Goal: Transaction & Acquisition: Purchase product/service

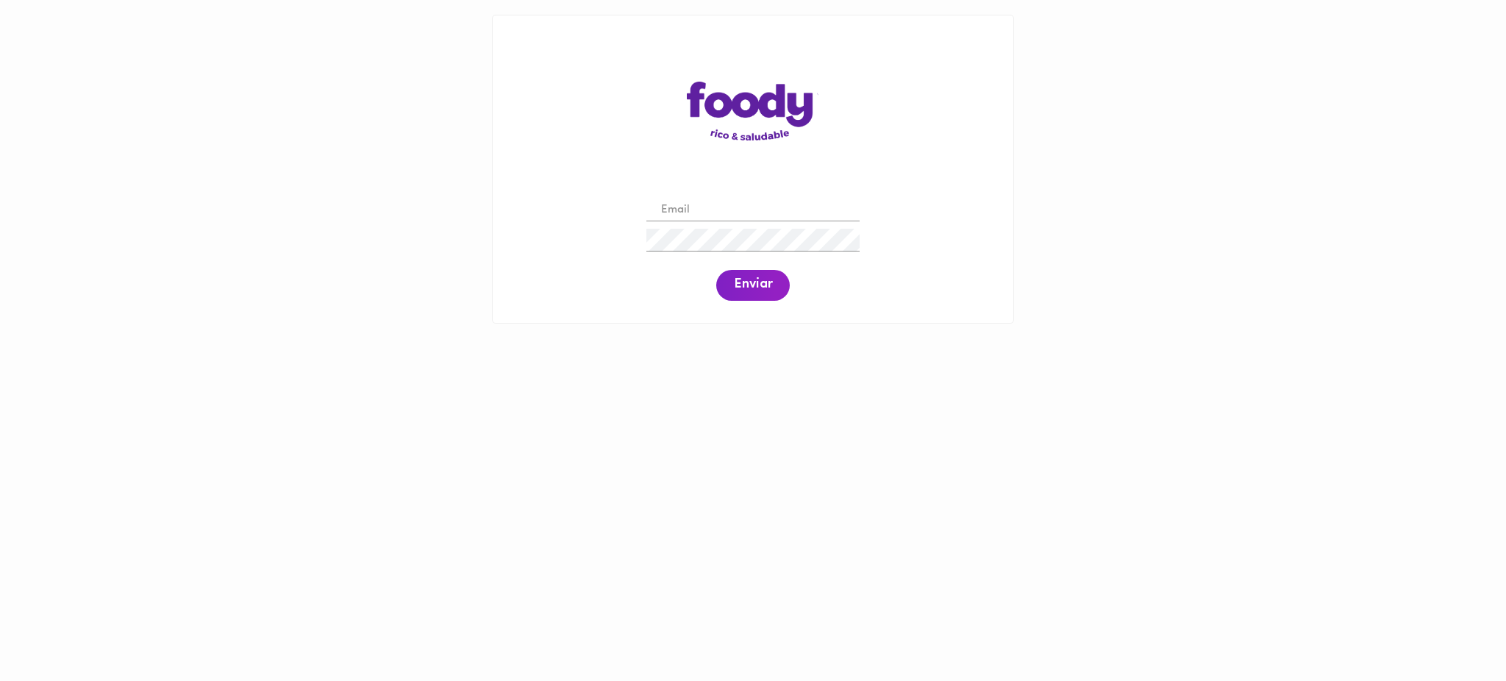
click at [724, 215] on input "email" at bounding box center [752, 210] width 213 height 23
type input "[EMAIL_ADDRESS][DOMAIN_NAME]"
click at [751, 288] on span "Enviar" at bounding box center [753, 285] width 38 height 16
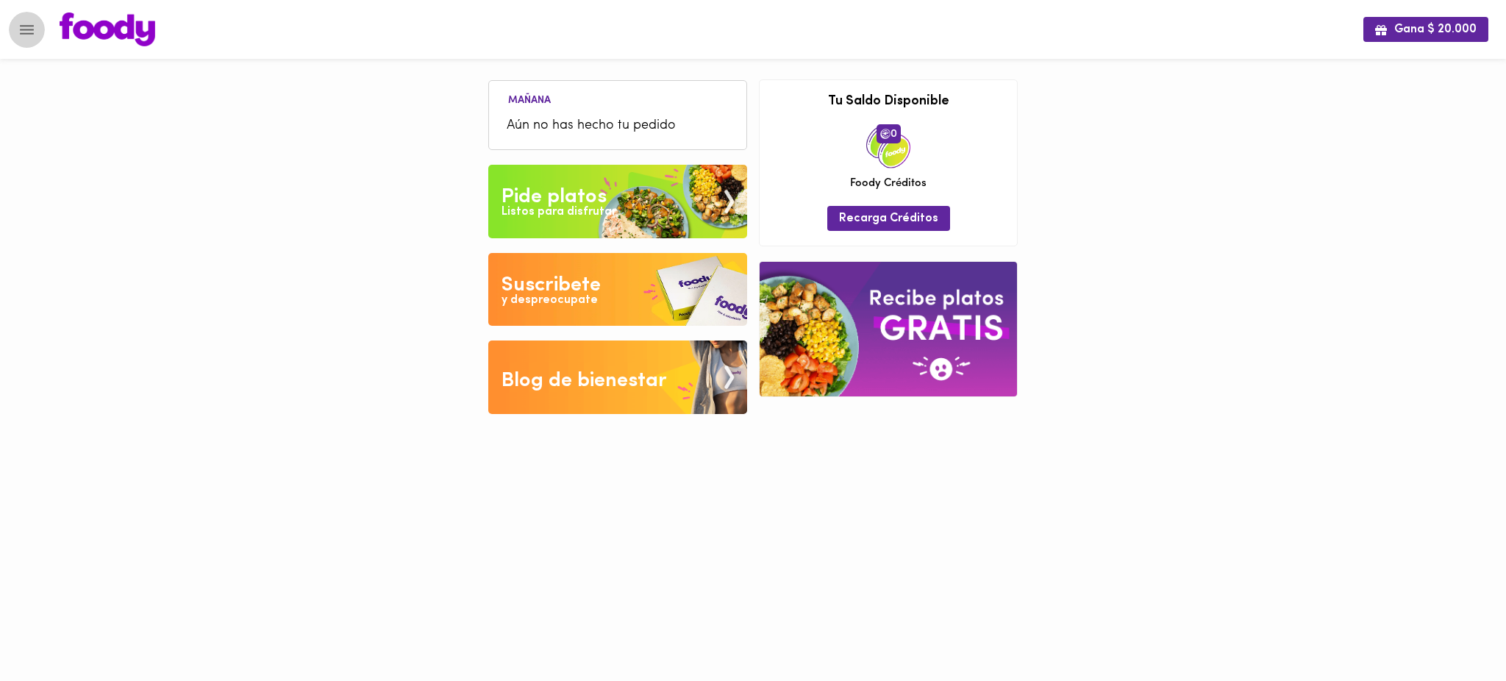
click at [18, 27] on icon "Menu" at bounding box center [27, 30] width 18 height 18
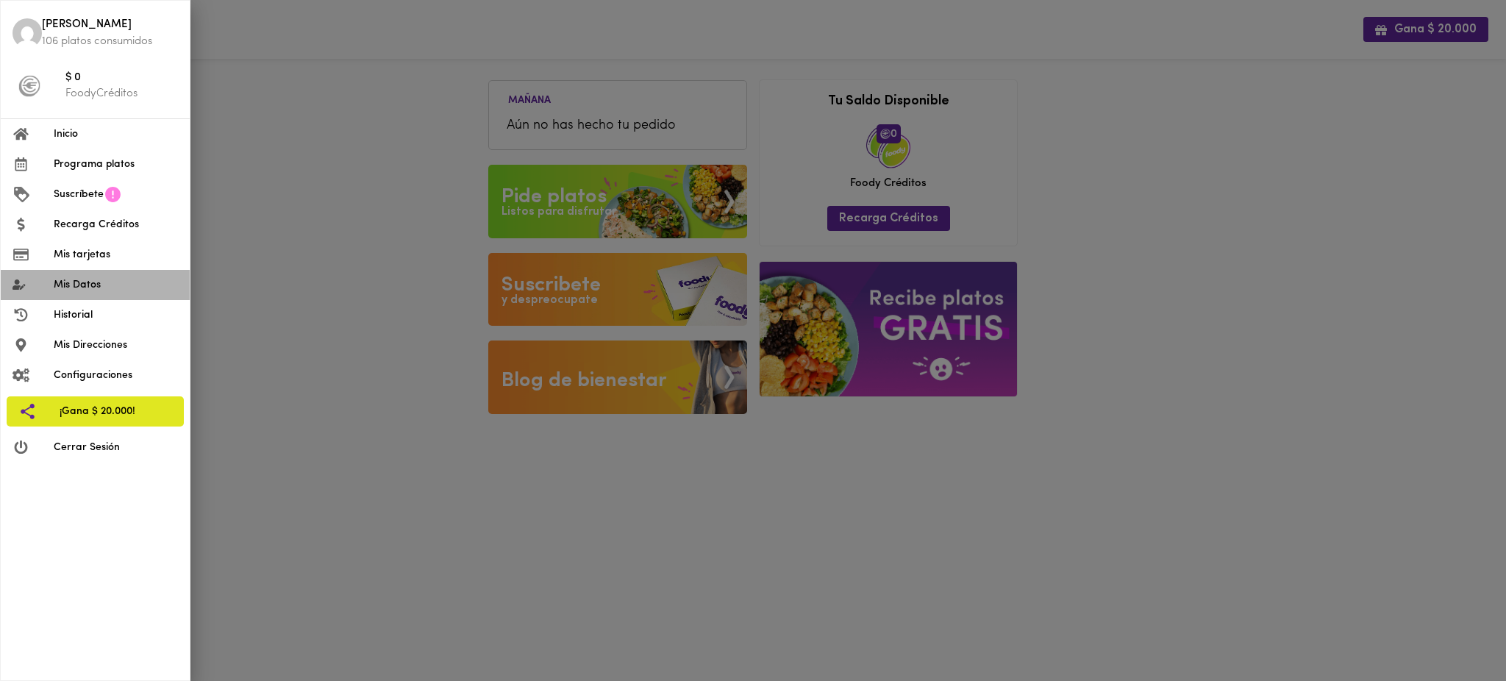
click at [88, 282] on span "Mis Datos" at bounding box center [116, 284] width 124 height 15
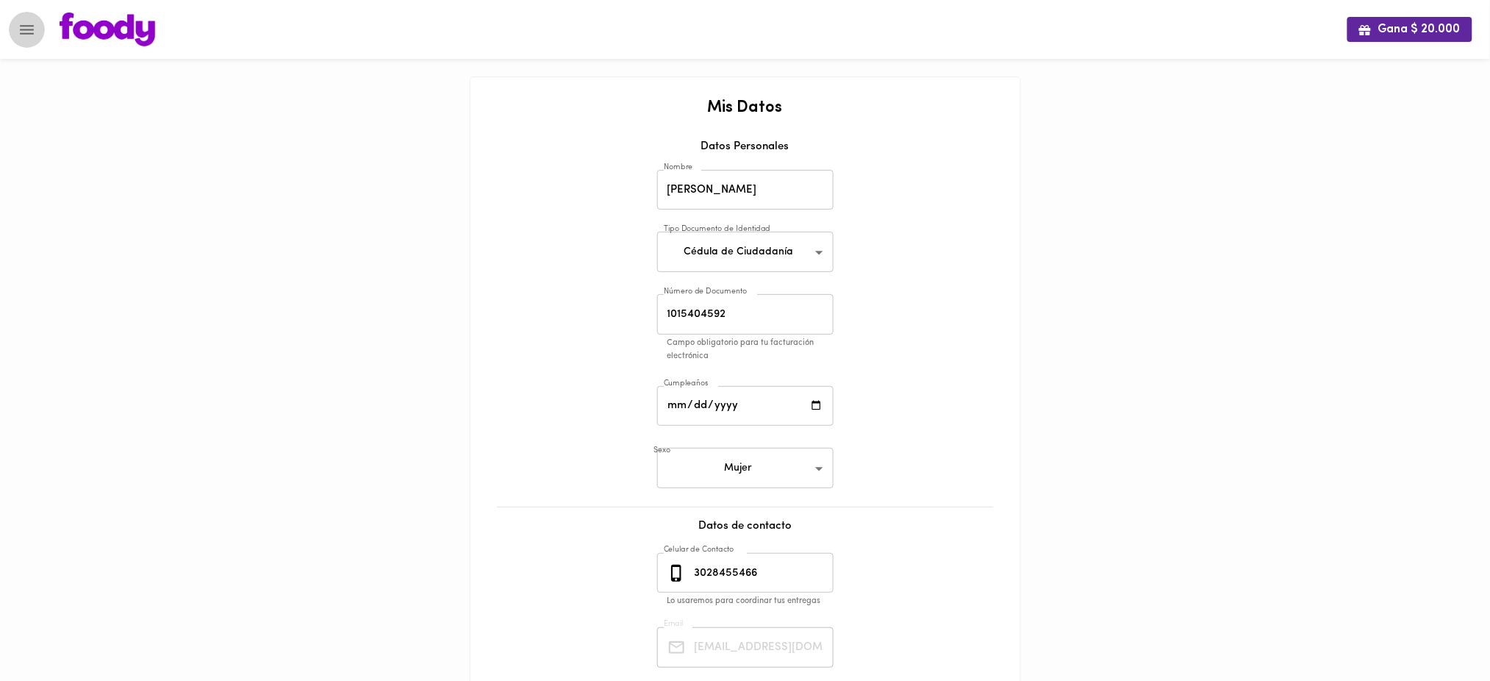
click at [42, 22] on button "Menu" at bounding box center [27, 30] width 36 height 36
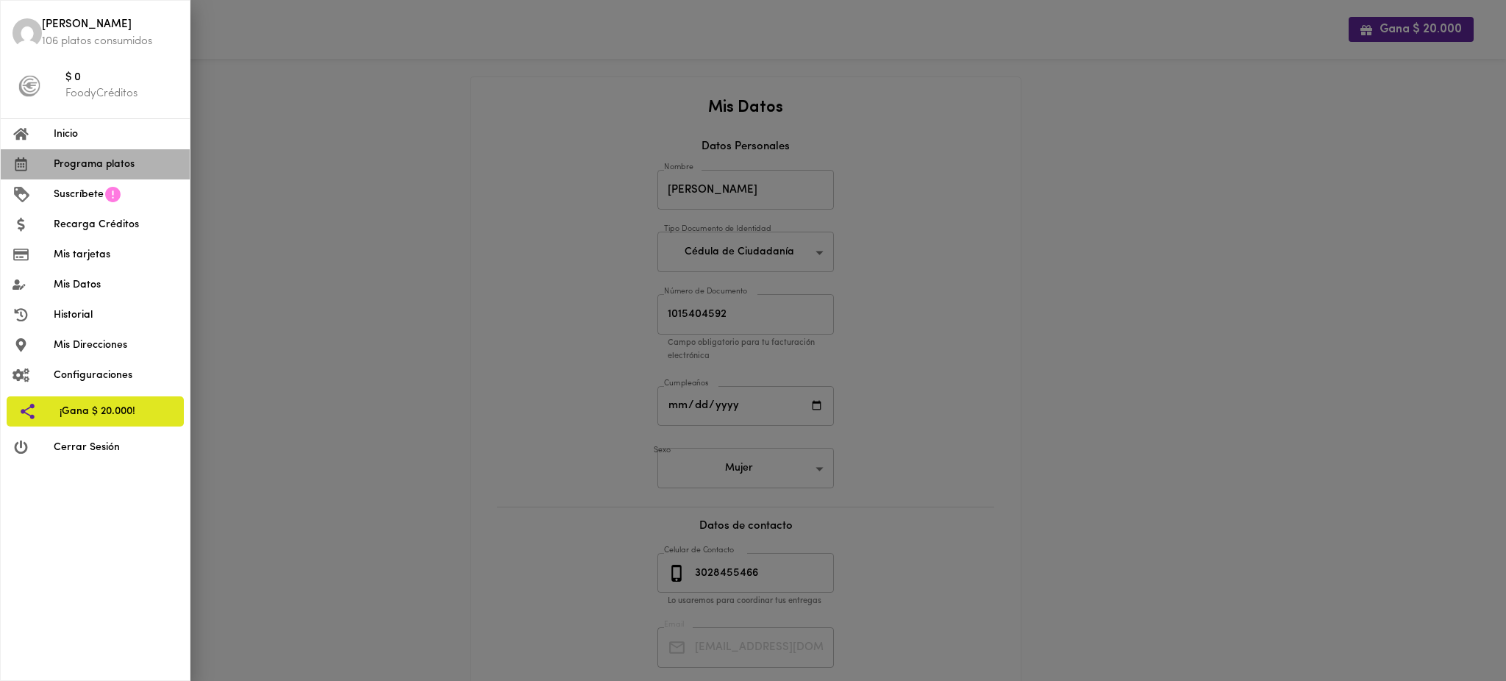
click at [88, 159] on span "Programa platos" at bounding box center [116, 164] width 124 height 15
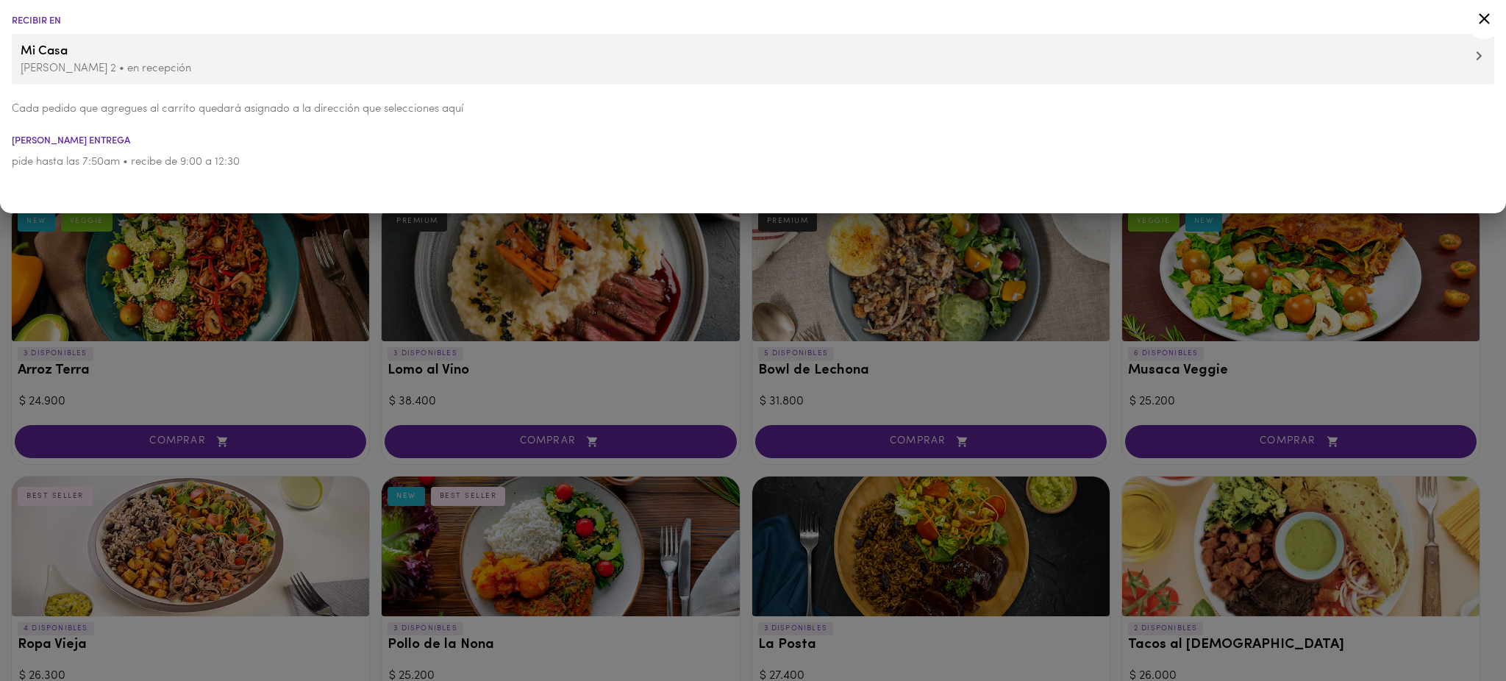
click at [378, 293] on div at bounding box center [753, 340] width 1506 height 681
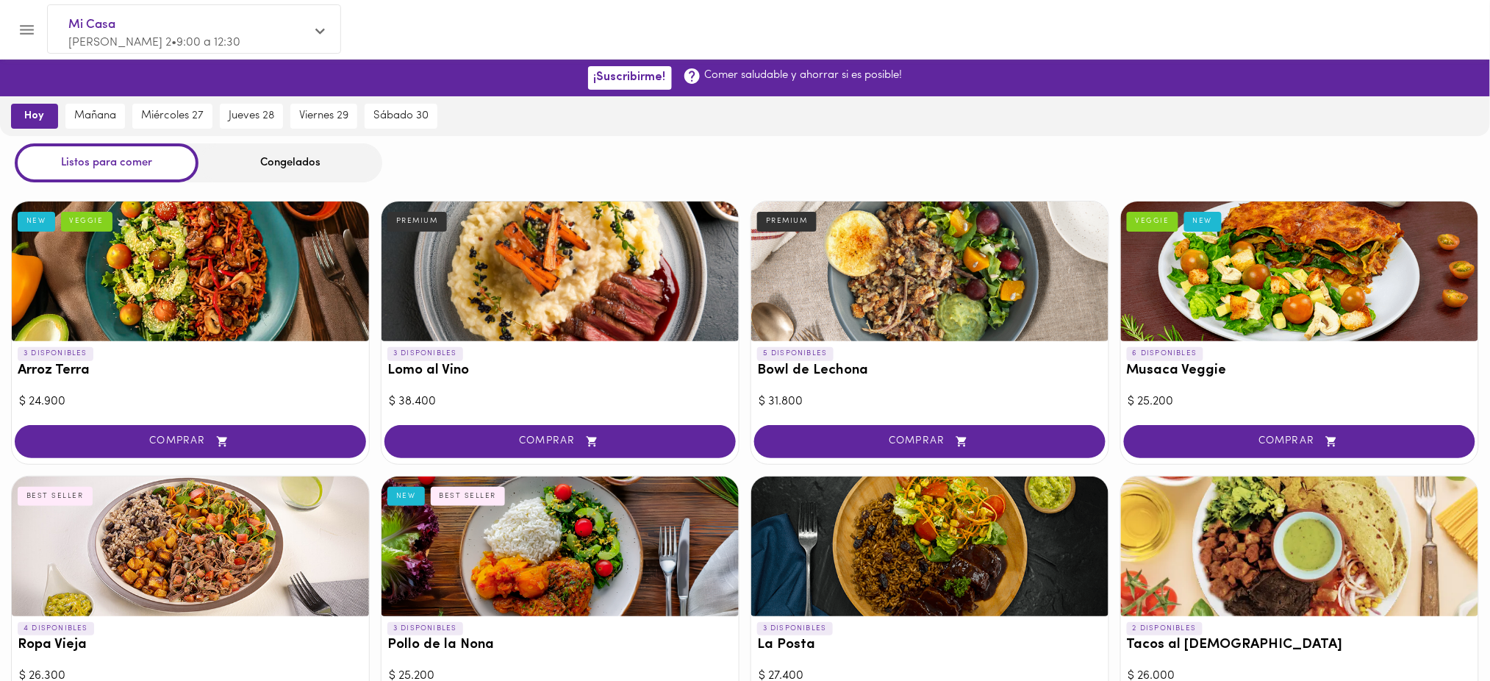
click at [279, 165] on div "Congelados" at bounding box center [291, 162] width 184 height 39
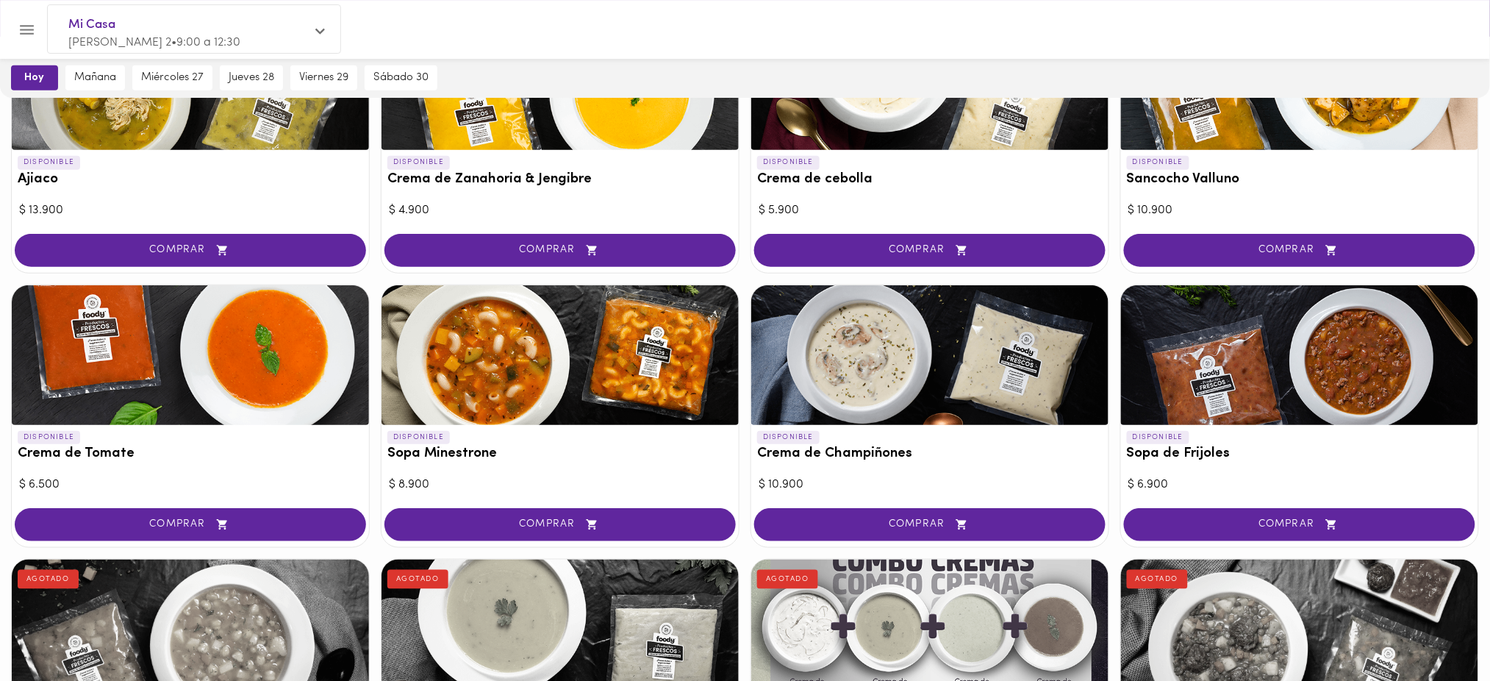
scroll to position [250, 0]
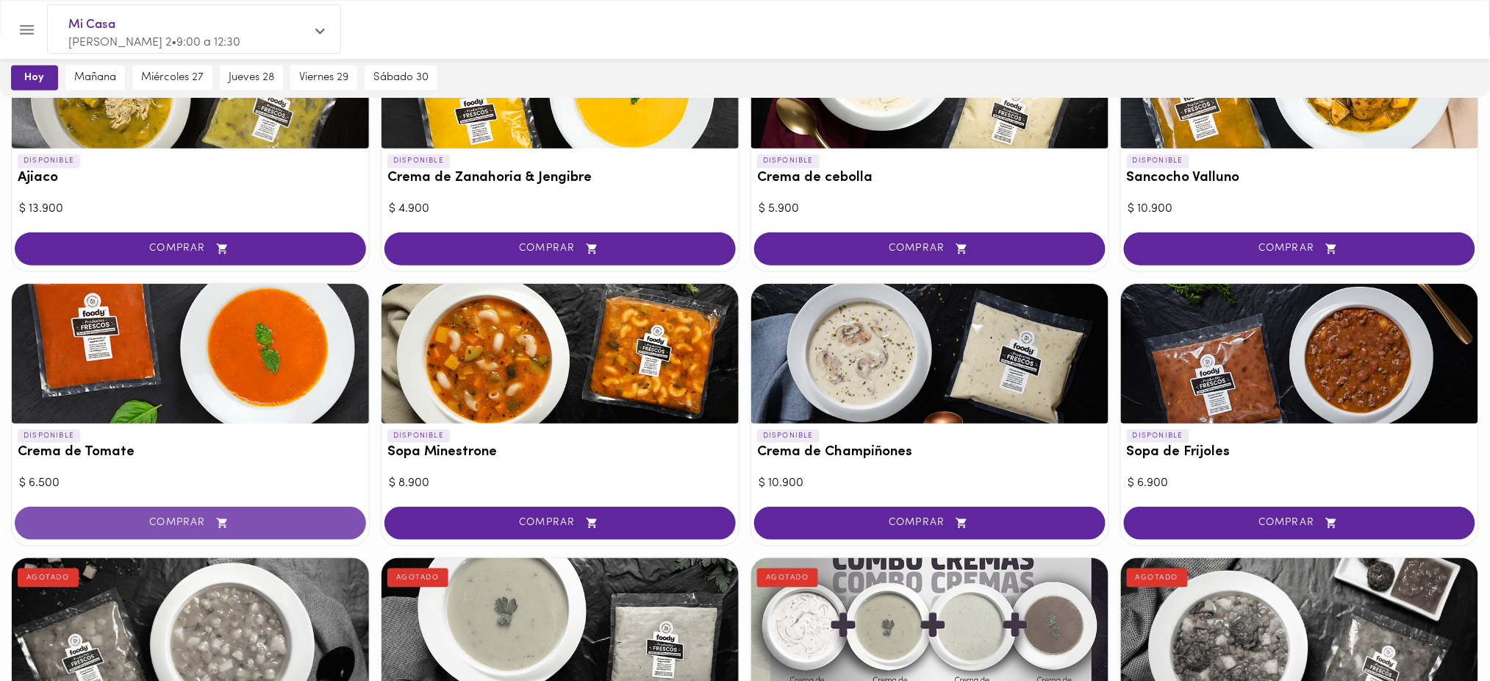
click at [183, 522] on span "COMPRAR" at bounding box center [190, 523] width 315 height 13
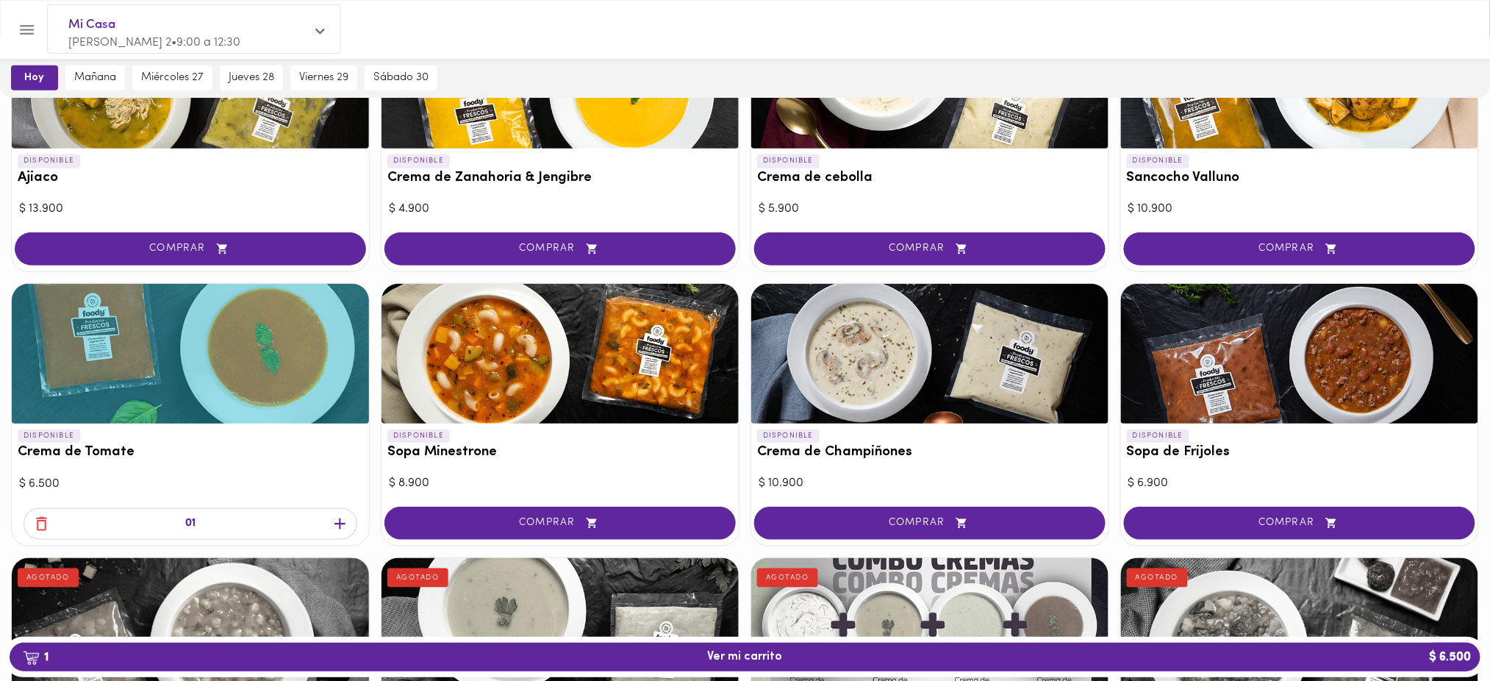
click at [343, 517] on icon "button" at bounding box center [340, 524] width 18 height 18
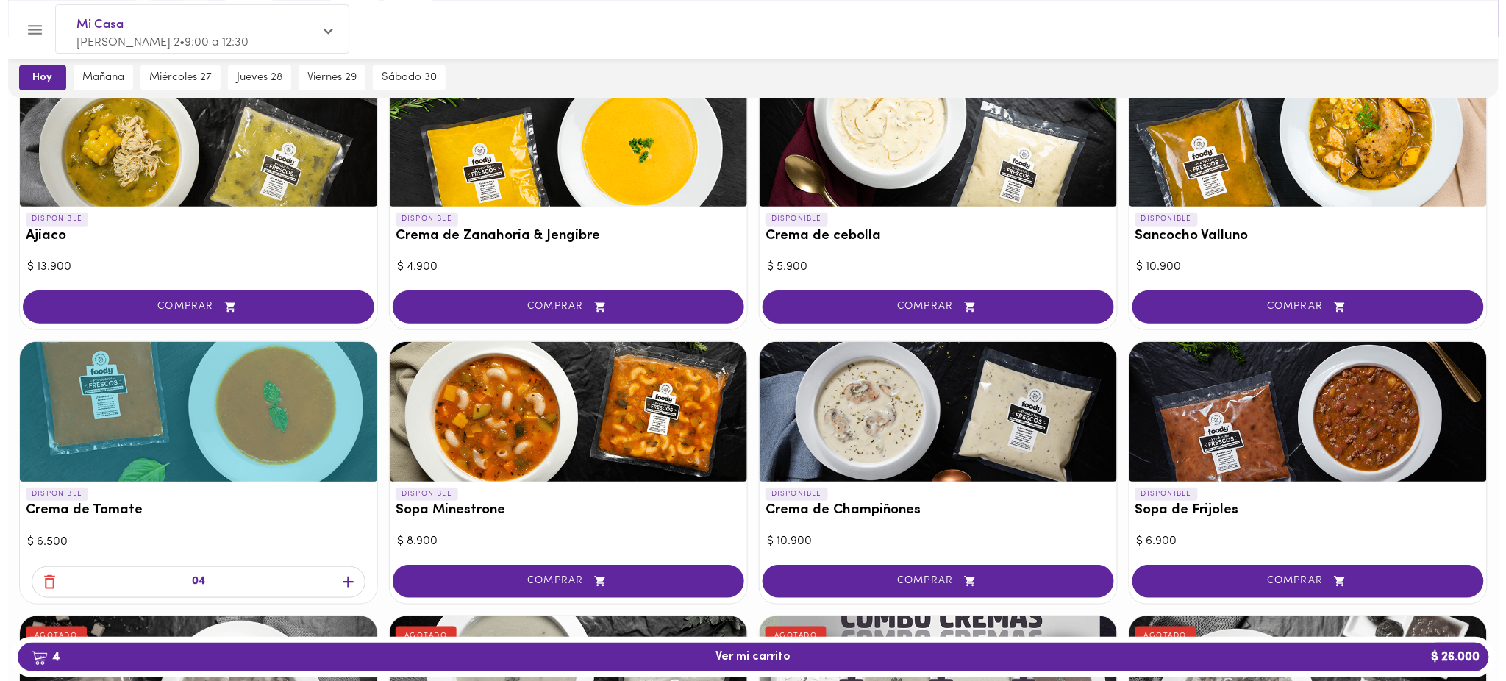
scroll to position [196, 0]
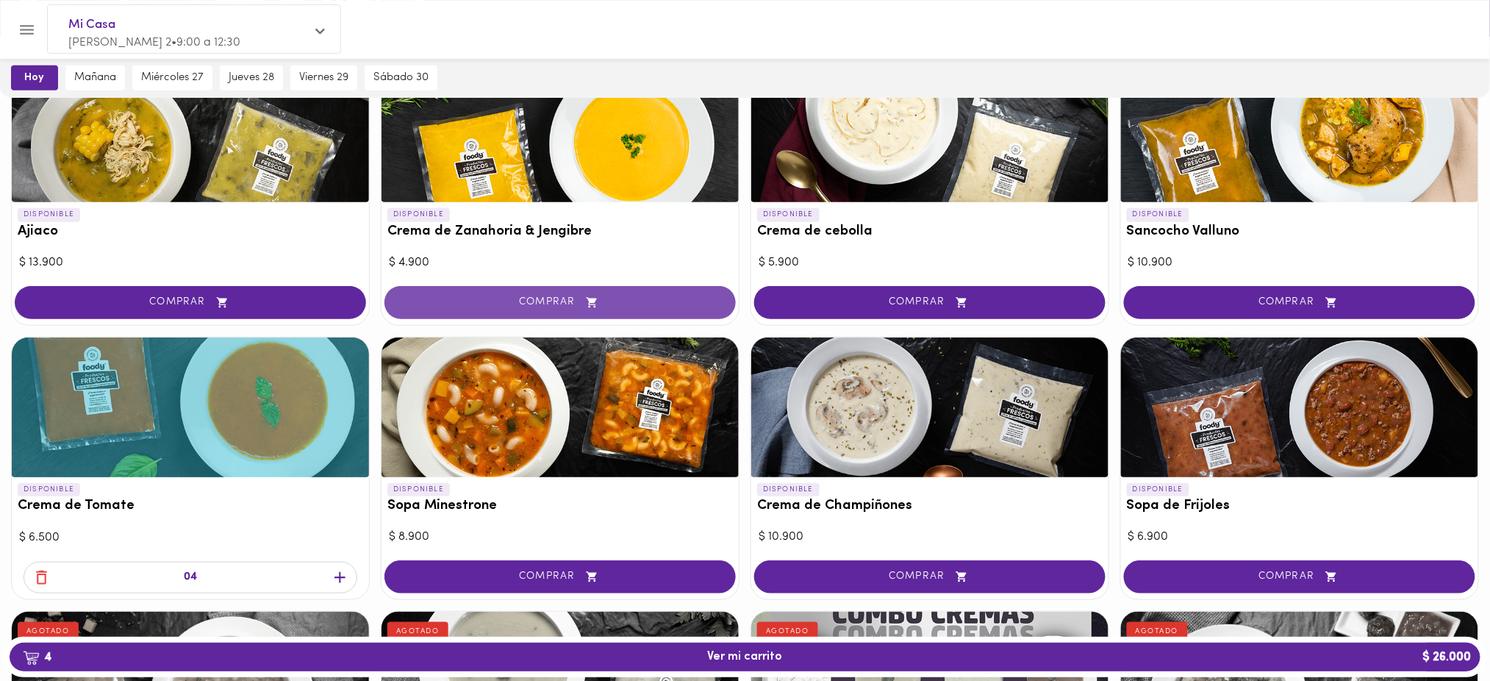
click at [545, 299] on span "COMPRAR" at bounding box center [560, 302] width 315 height 13
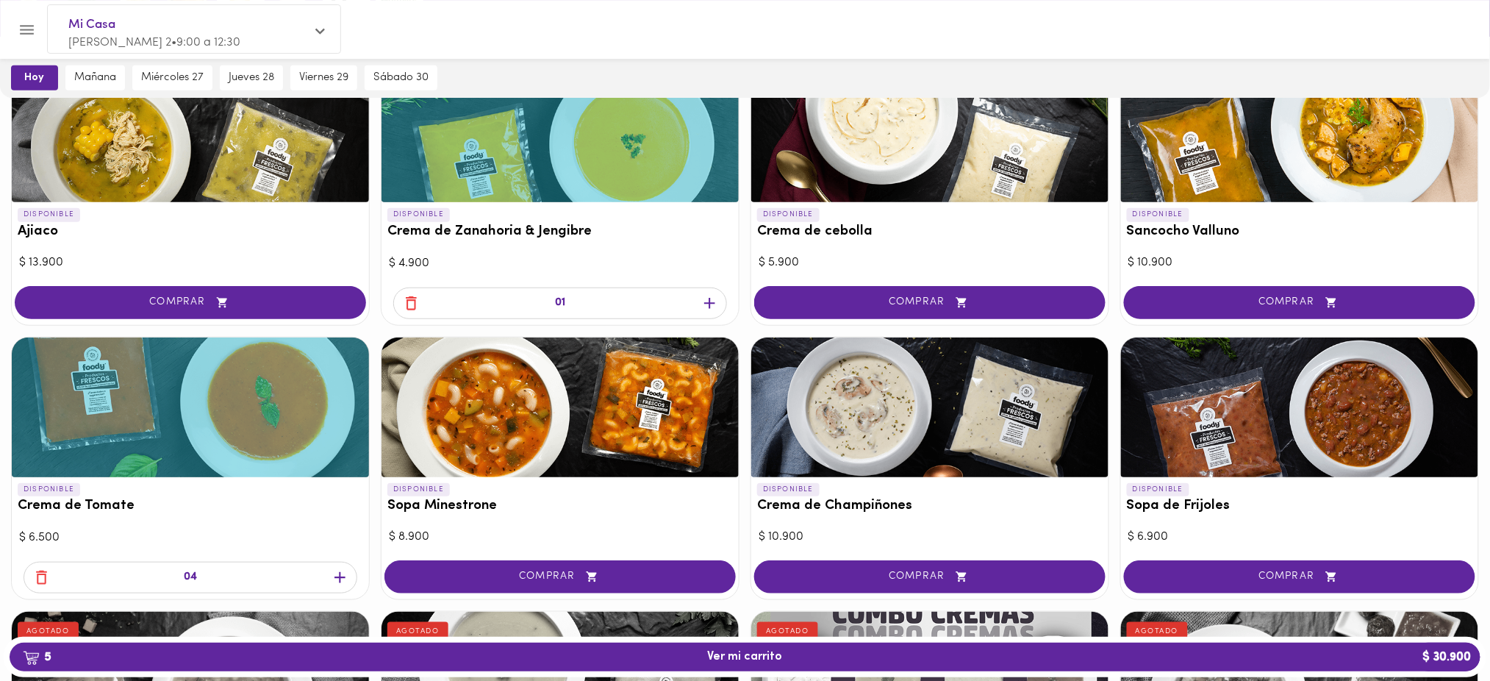
click at [710, 299] on icon "button" at bounding box center [709, 303] width 11 height 11
click at [710, 299] on div "02" at bounding box center [560, 305] width 357 height 40
click at [710, 299] on icon "button" at bounding box center [709, 303] width 11 height 11
click at [42, 574] on icon "button" at bounding box center [41, 577] width 18 height 18
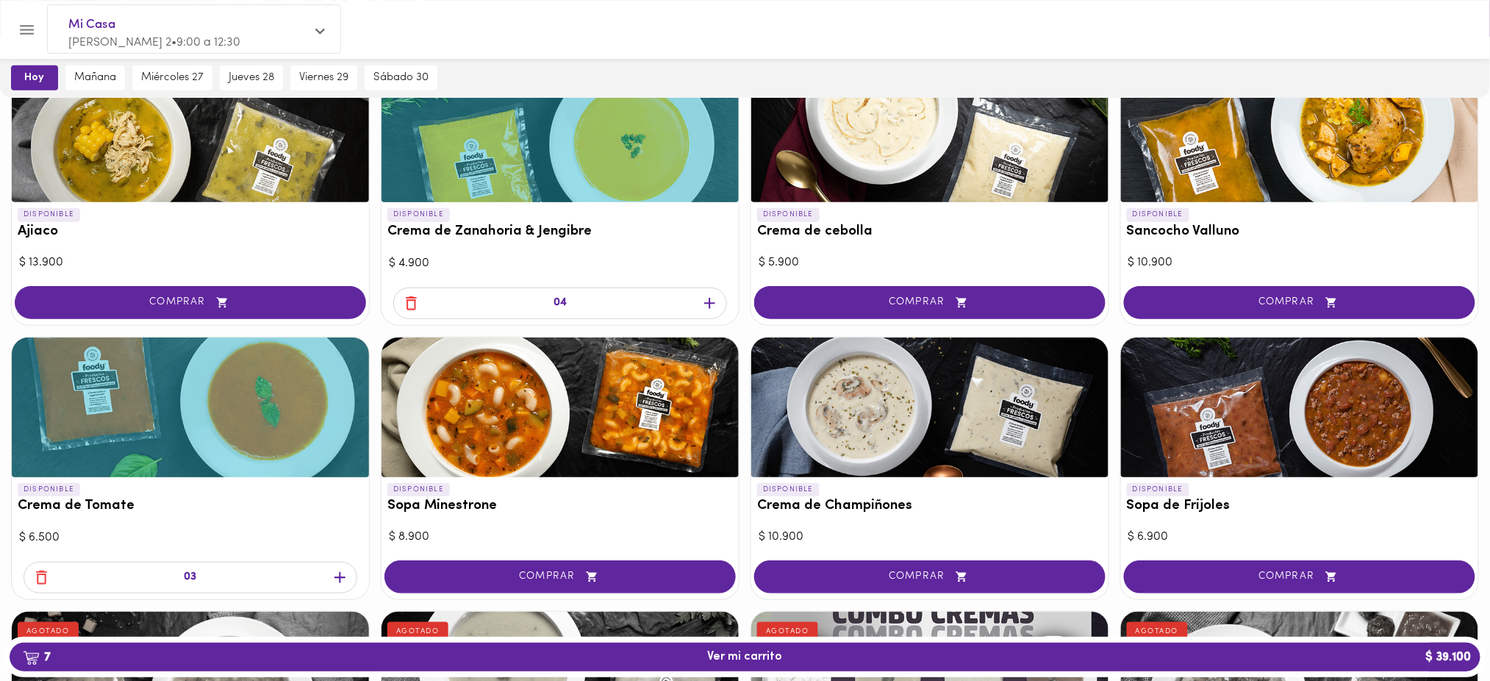
click at [42, 574] on icon "button" at bounding box center [41, 577] width 18 height 18
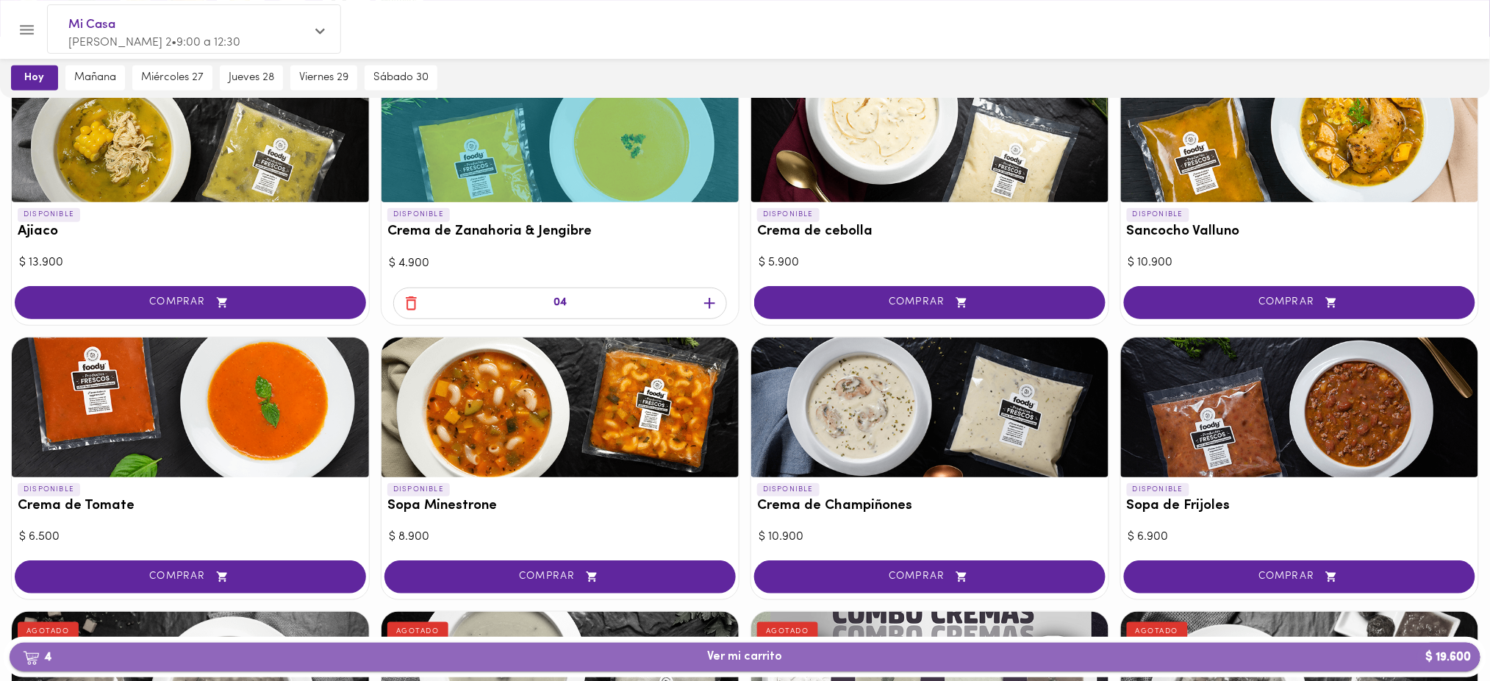
click at [757, 657] on span "4 Ver mi carrito $ 19.600" at bounding box center [745, 657] width 75 height 14
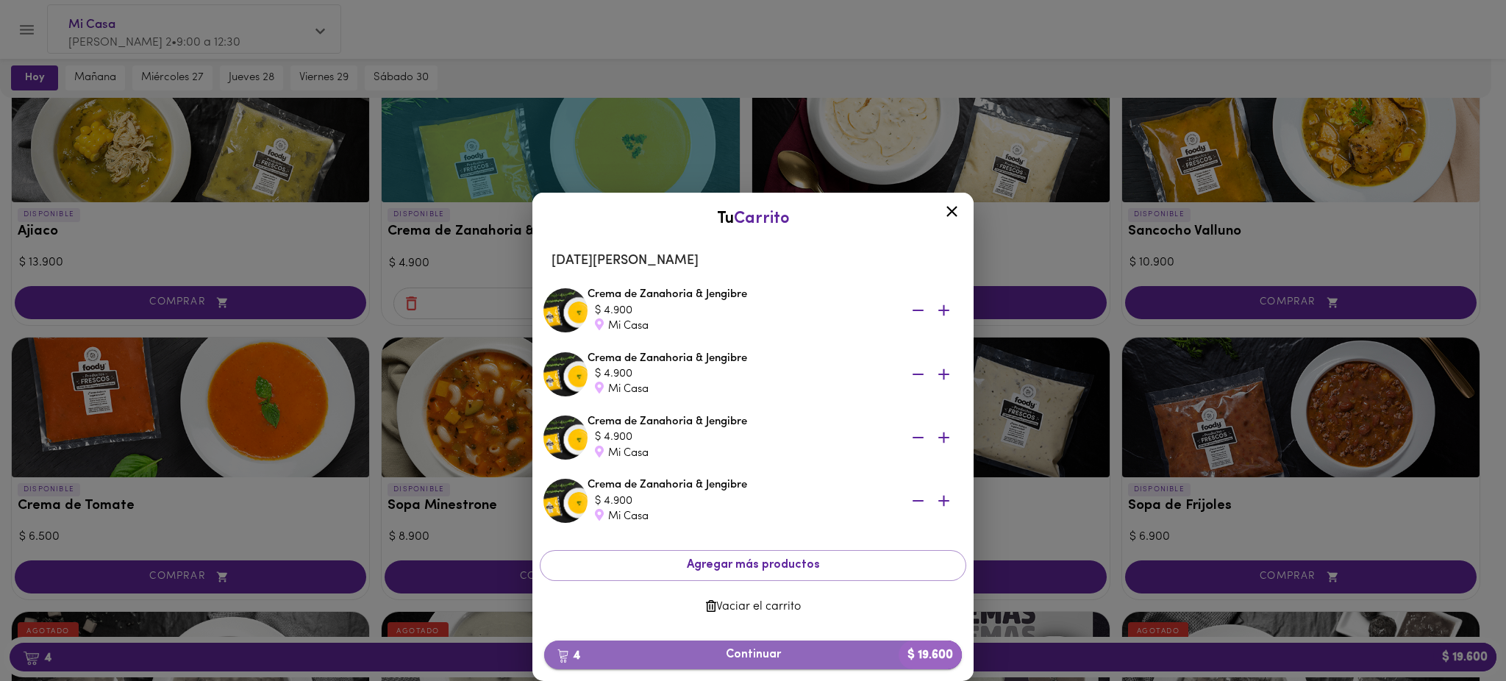
click at [747, 651] on span "4 Continuar $ 19.600" at bounding box center [753, 655] width 394 height 14
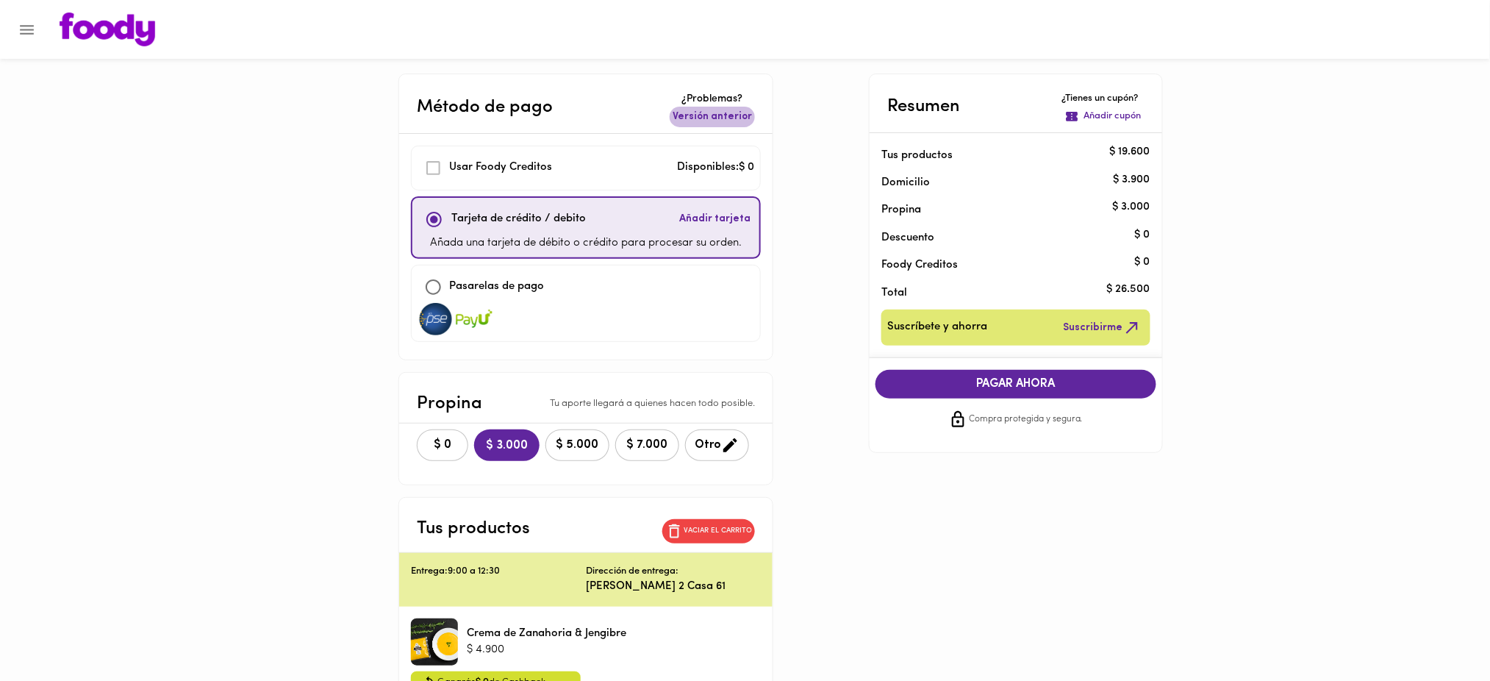
click at [724, 117] on span "Versión anterior" at bounding box center [712, 117] width 79 height 15
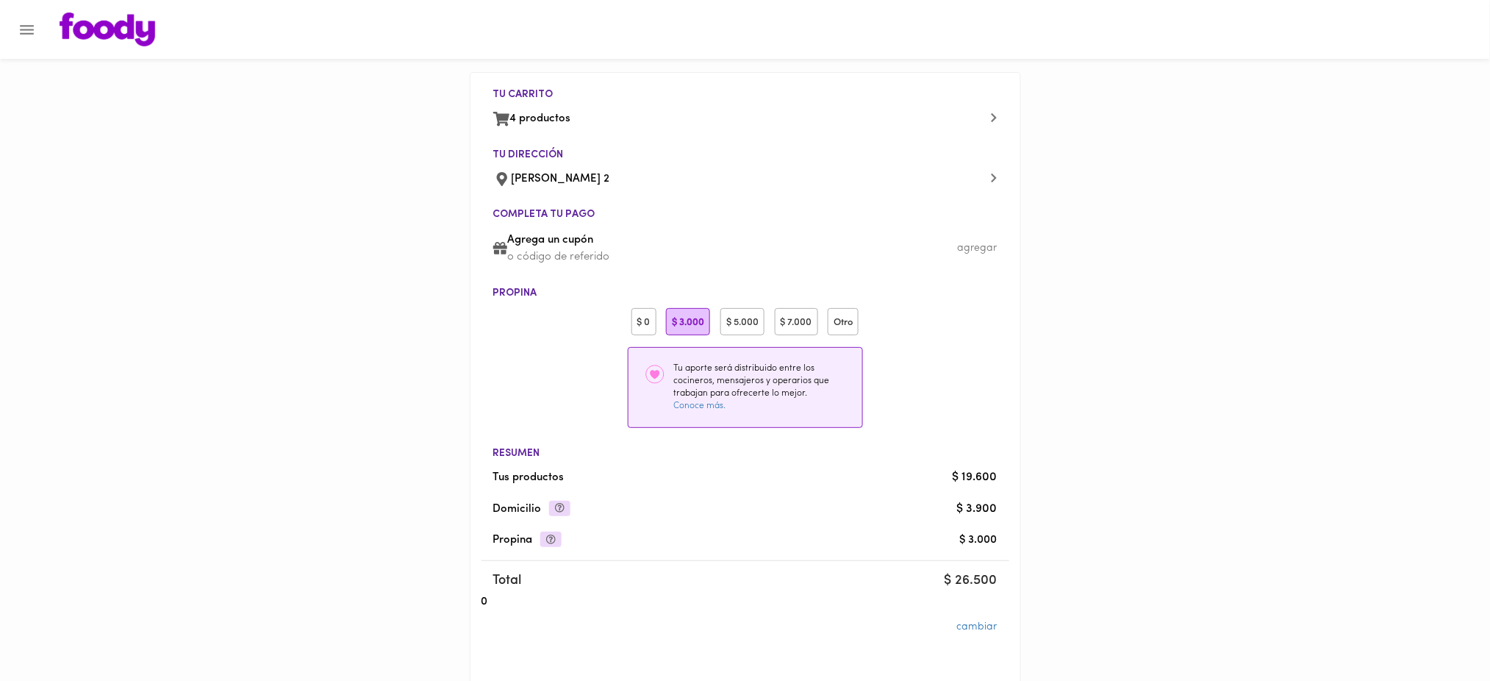
click at [652, 317] on div "$ 0" at bounding box center [644, 321] width 25 height 27
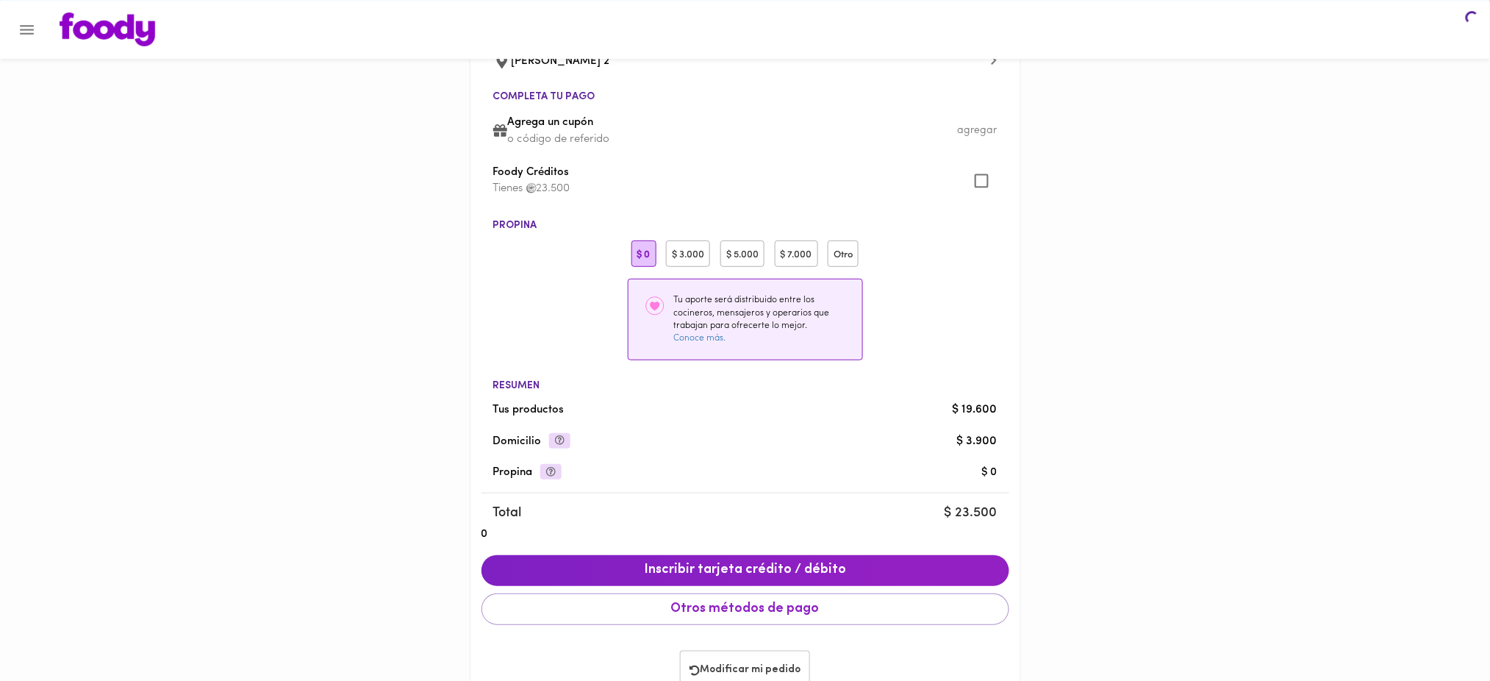
scroll to position [168, 0]
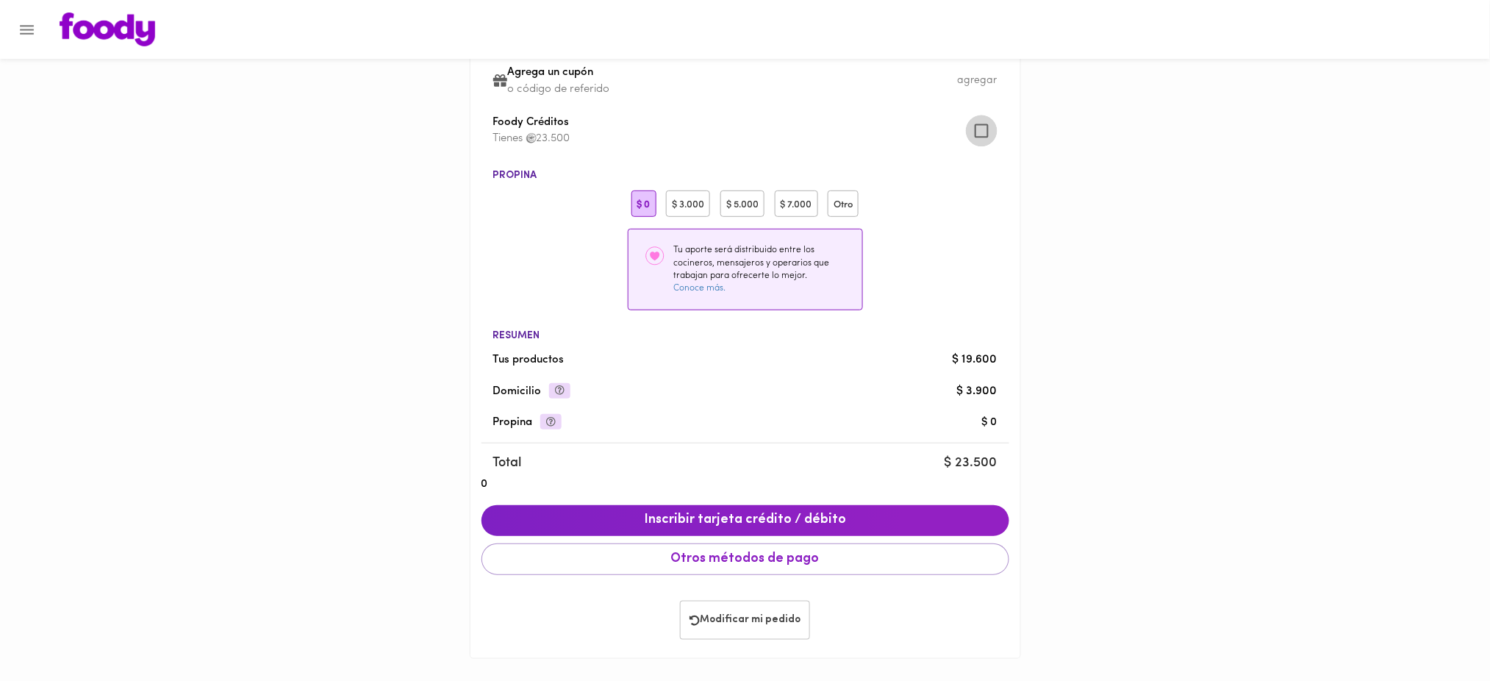
click at [982, 133] on input "checkbox" at bounding box center [982, 131] width 32 height 32
checkbox input "true"
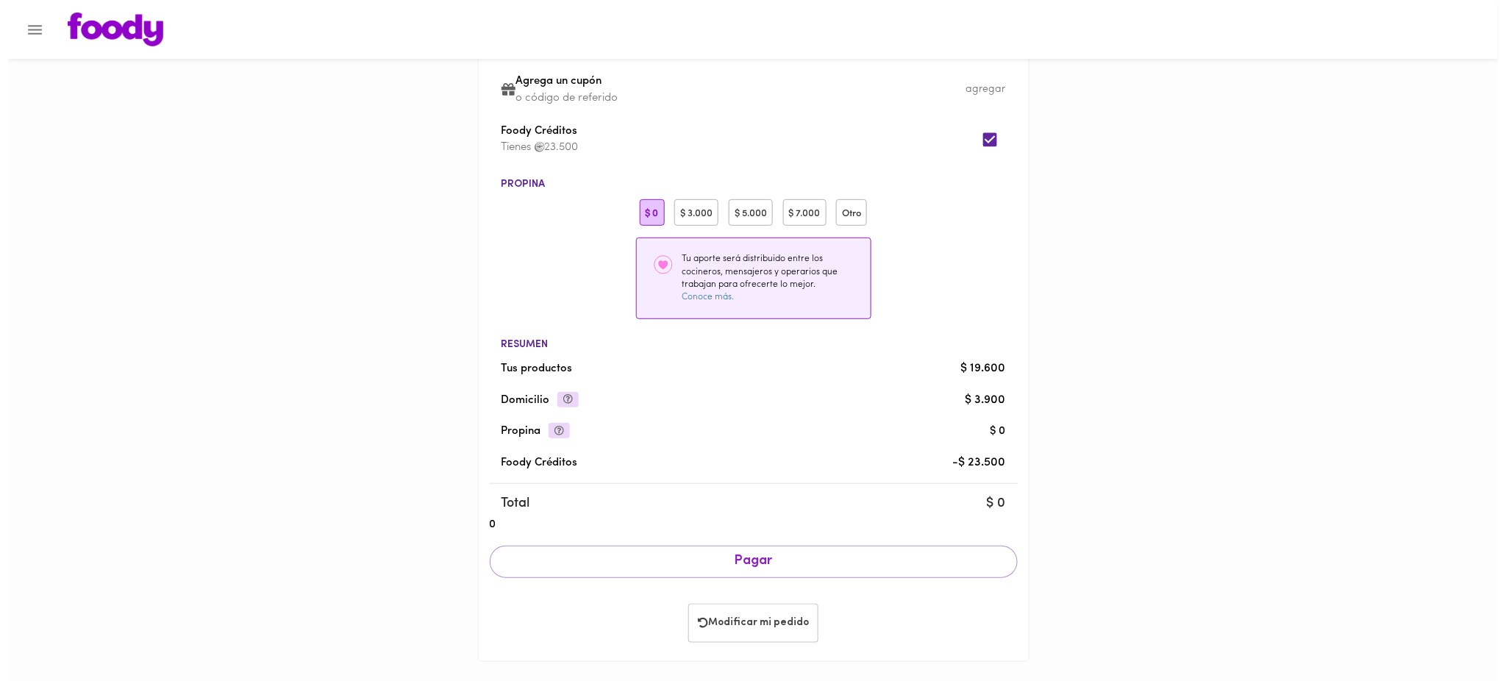
scroll to position [160, 0]
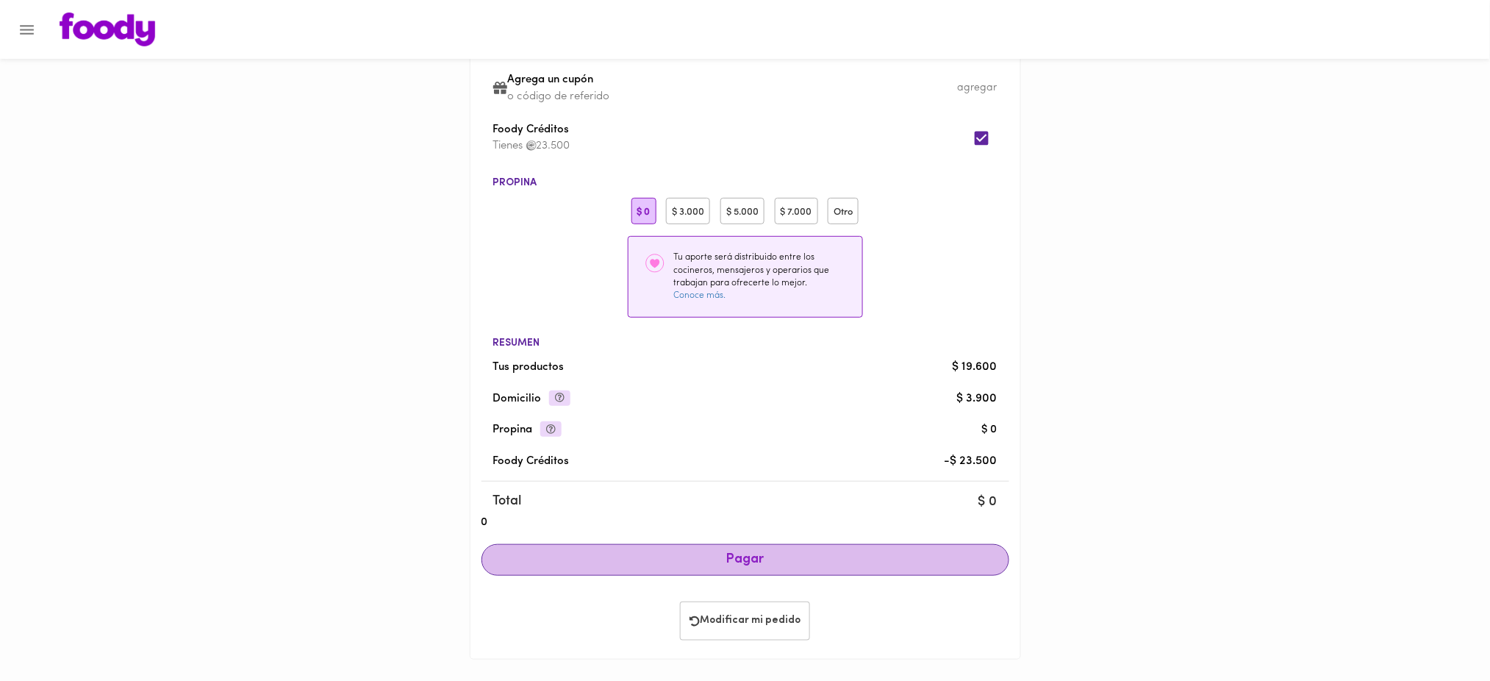
click at [746, 559] on span "Pagar" at bounding box center [745, 560] width 503 height 16
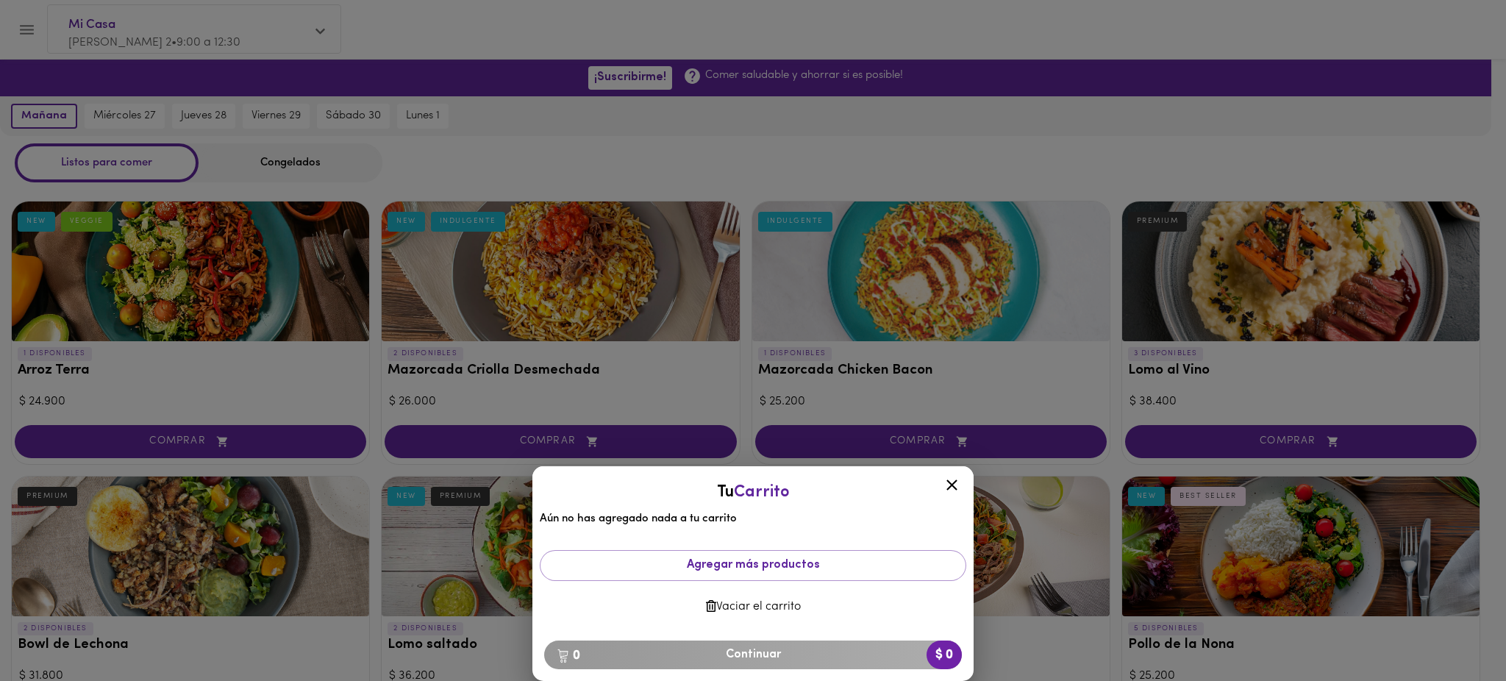
click at [953, 482] on icon at bounding box center [952, 485] width 18 height 18
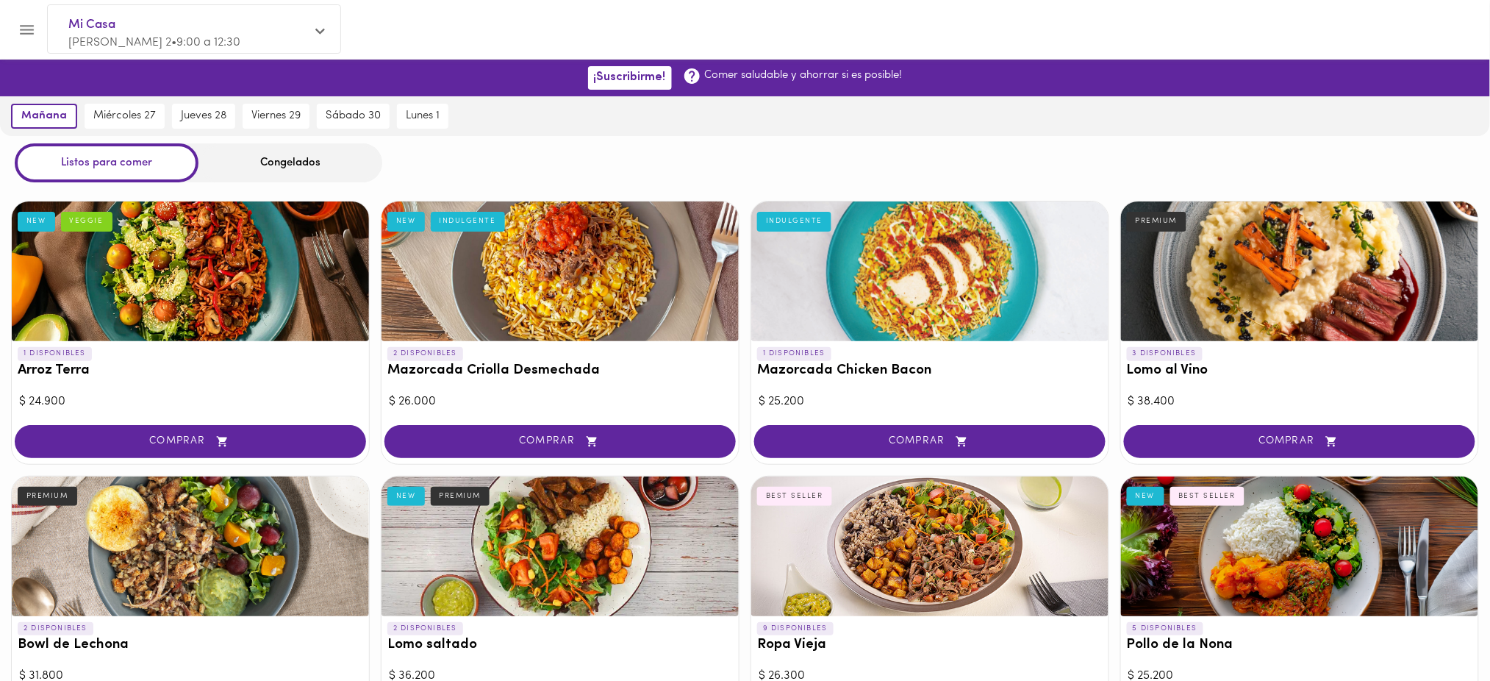
click at [29, 29] on icon "Menu" at bounding box center [27, 30] width 14 height 10
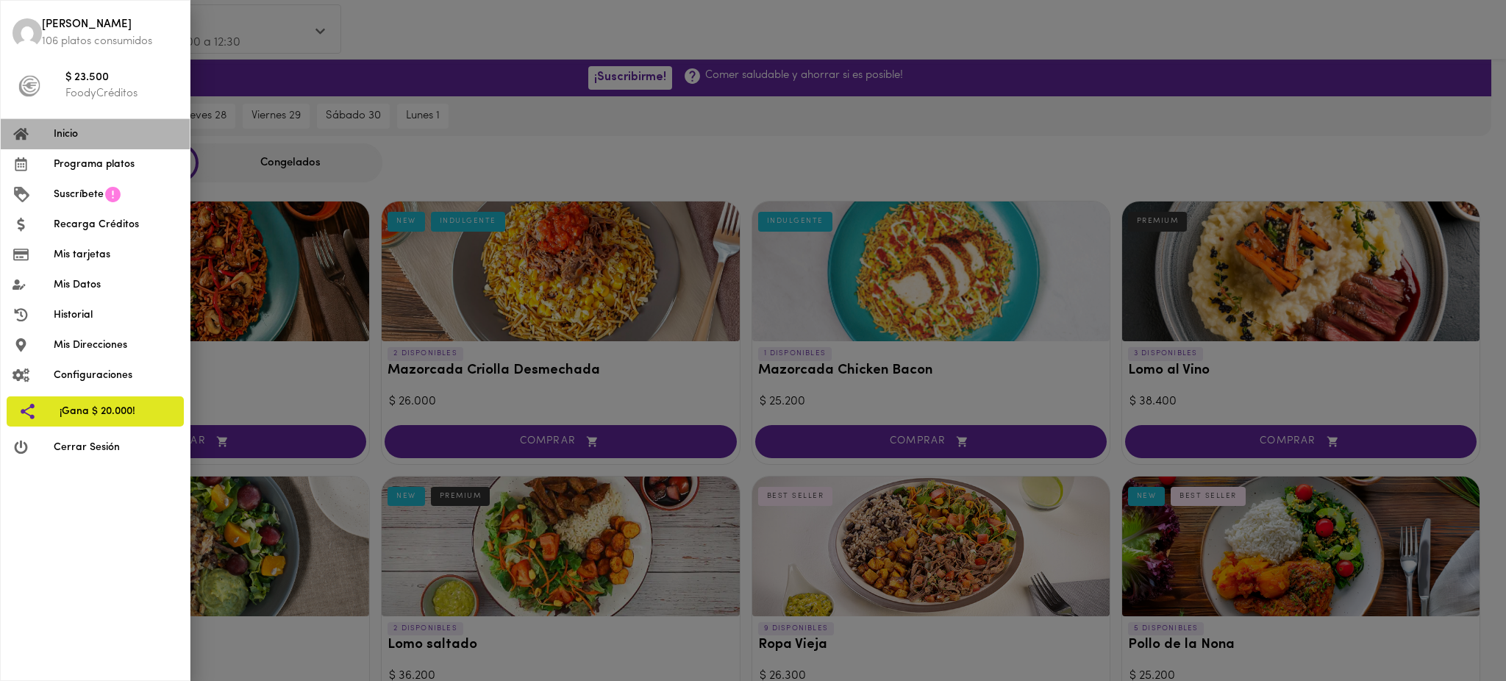
click at [60, 138] on span "Inicio" at bounding box center [116, 133] width 124 height 15
